Goal: Transaction & Acquisition: Purchase product/service

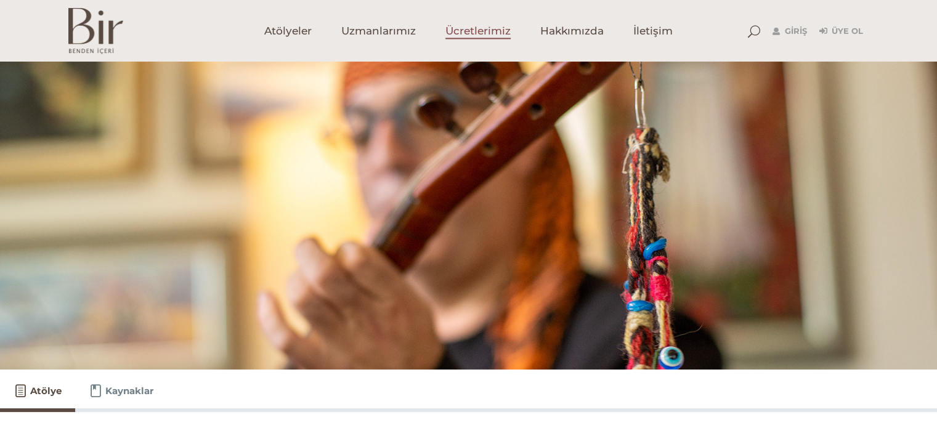
click at [476, 26] on span "Ücretlerimiz" at bounding box center [478, 31] width 65 height 14
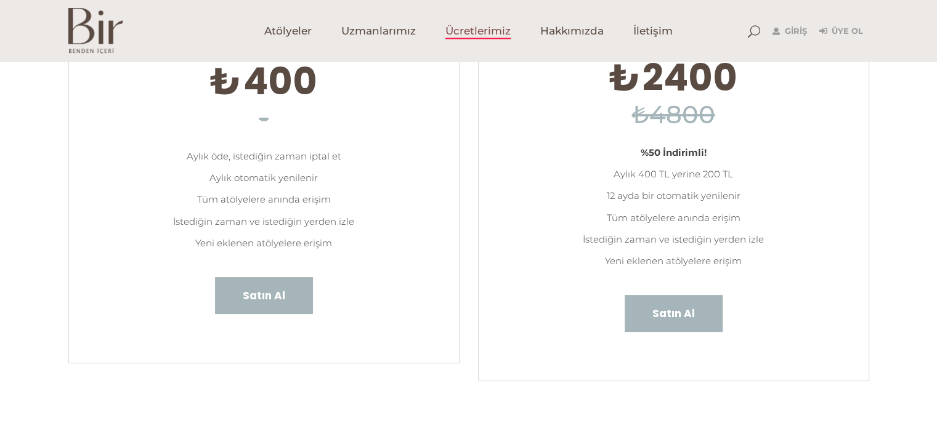
scroll to position [185, 0]
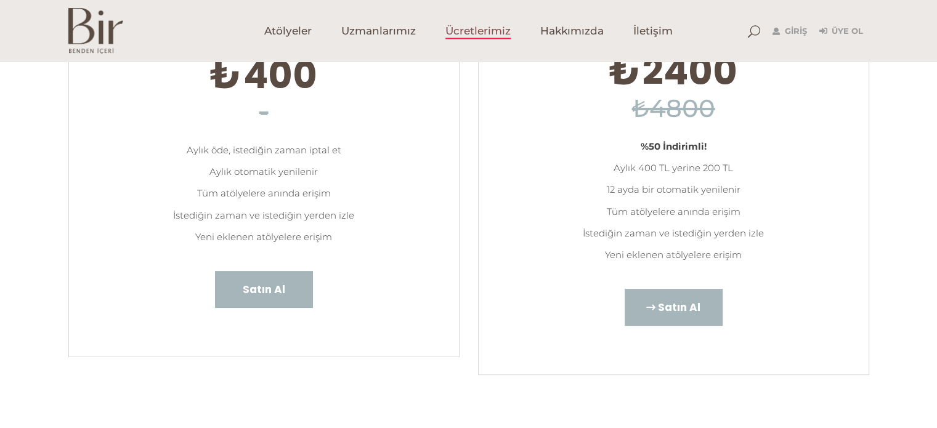
click at [677, 307] on span "Satın Al" at bounding box center [679, 307] width 43 height 16
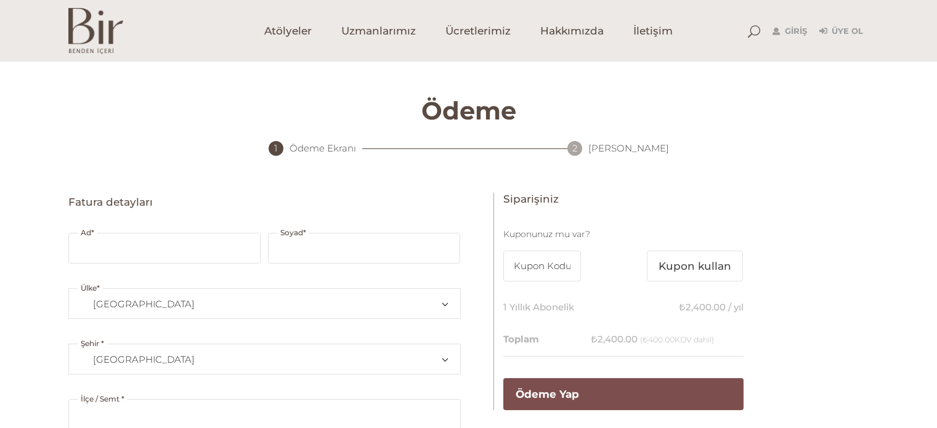
select select "TR34"
click at [283, 33] on span "Atölyeler" at bounding box center [287, 31] width 47 height 14
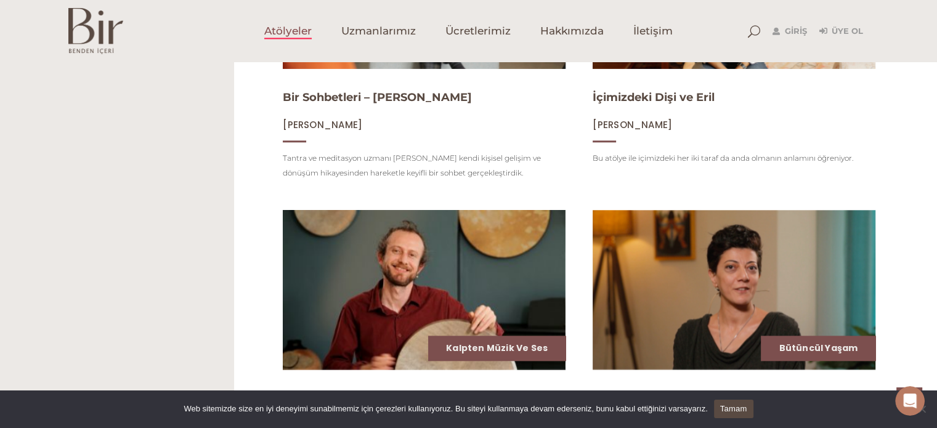
scroll to position [1417, 0]
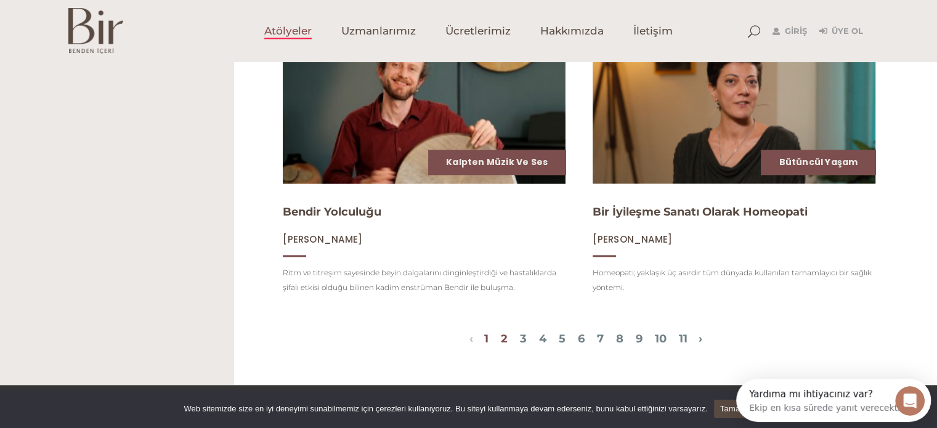
click at [501, 346] on link "2" at bounding box center [504, 339] width 7 height 14
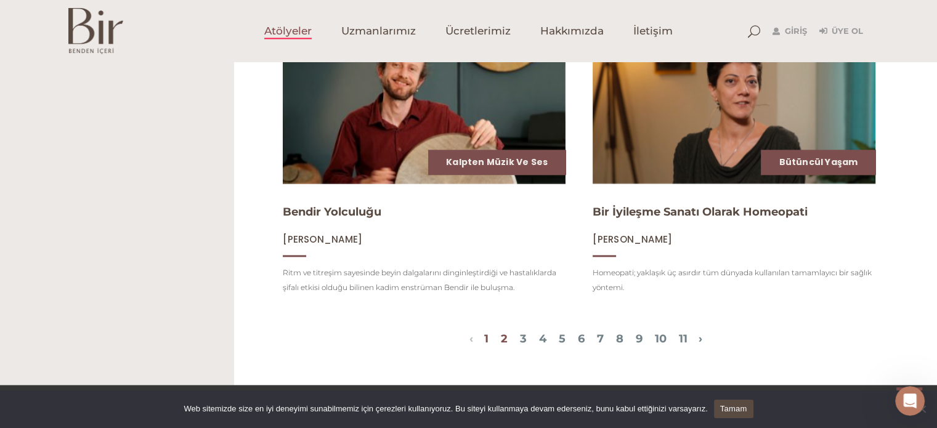
click at [501, 346] on link "2" at bounding box center [504, 339] width 7 height 14
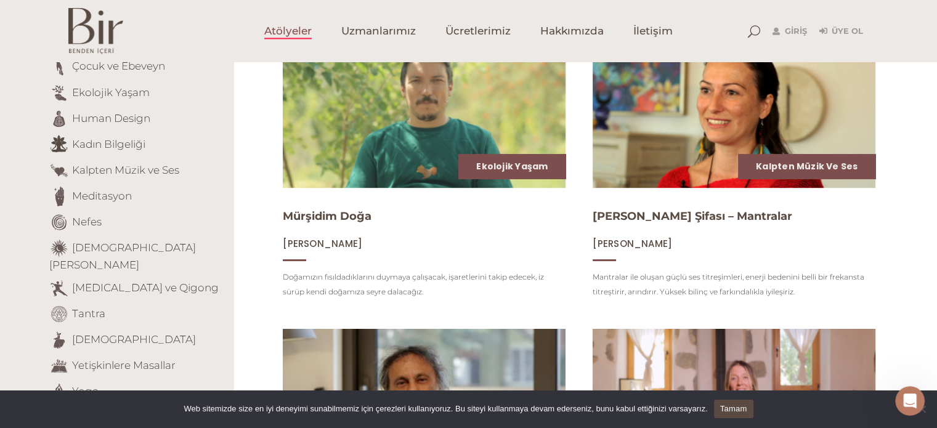
scroll to position [194, 0]
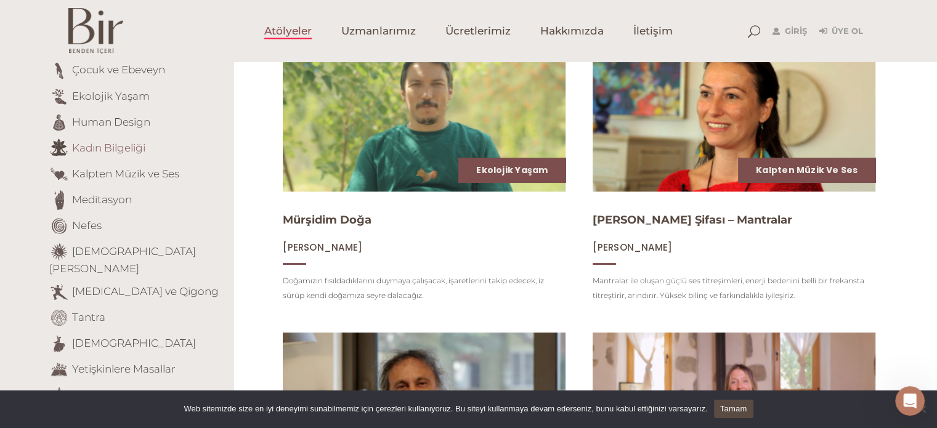
click at [105, 145] on link "Kadın Bilgeliği" at bounding box center [108, 147] width 73 height 12
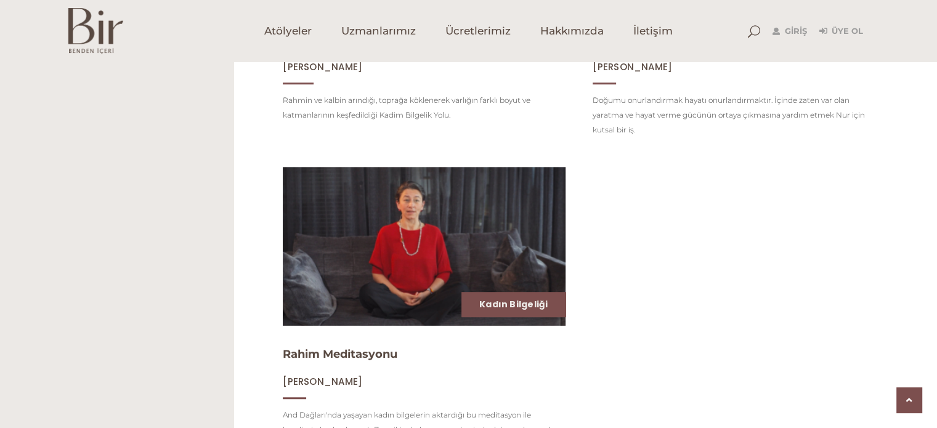
scroll to position [531, 0]
